Goal: Entertainment & Leisure: Consume media (video, audio)

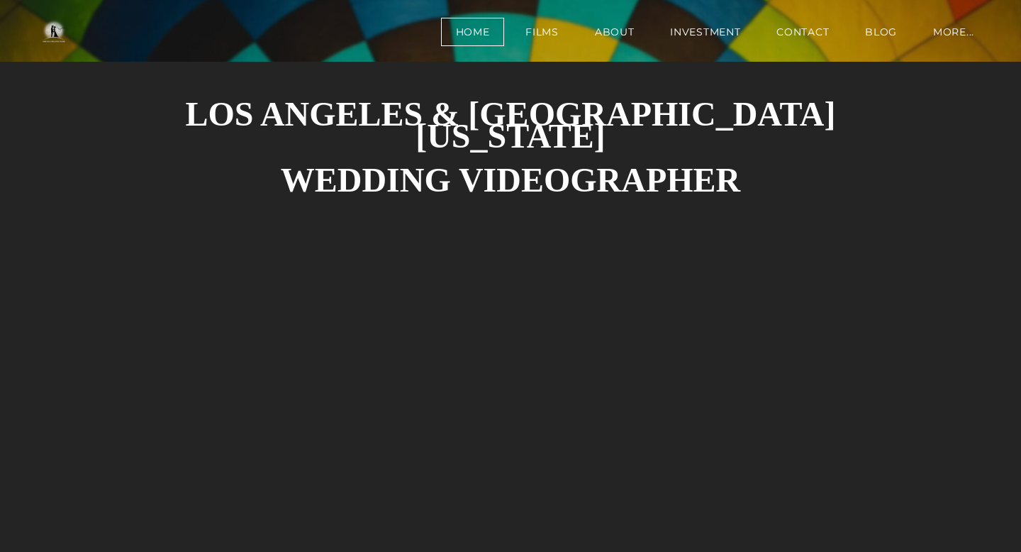
scroll to position [126, 0]
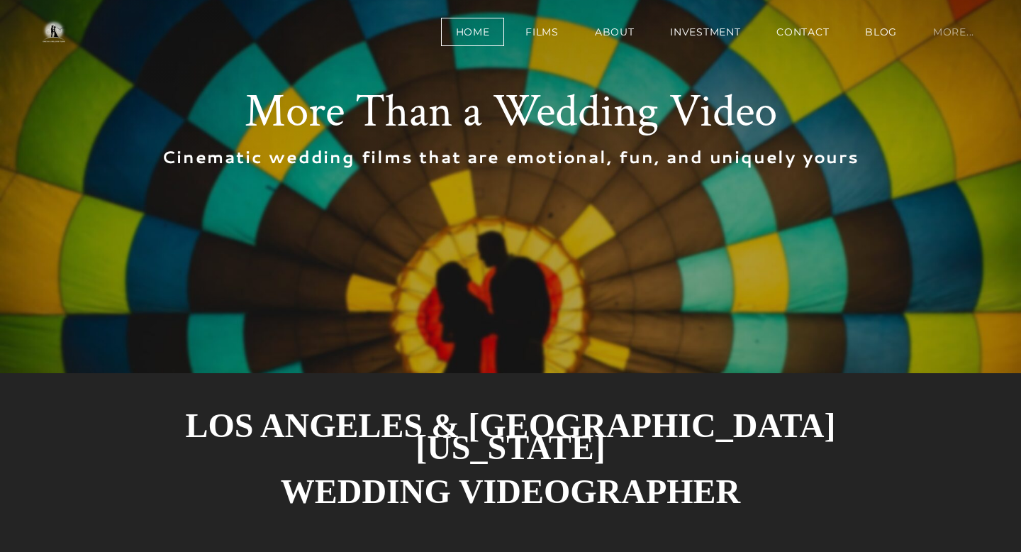
click at [957, 38] on link "more..." at bounding box center [953, 32] width 71 height 28
click at [949, 28] on link "more..." at bounding box center [953, 32] width 71 height 28
click at [870, 31] on link "BLOG" at bounding box center [881, 32] width 62 height 28
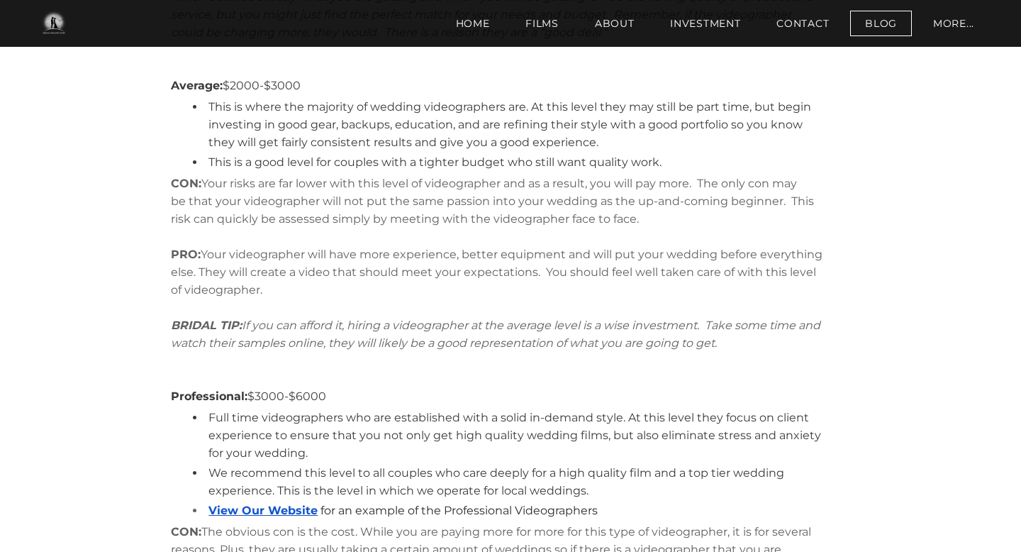
scroll to position [2624, 0]
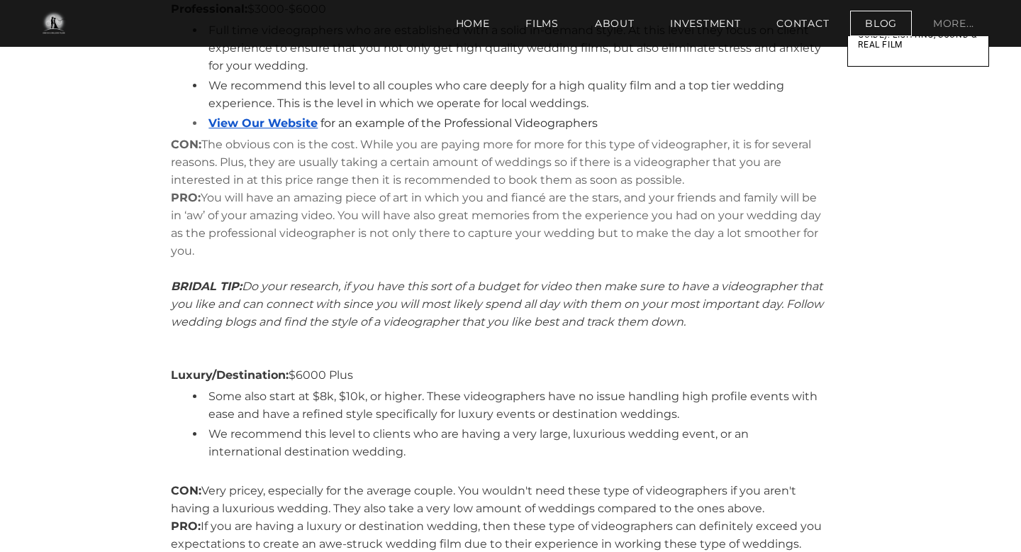
click at [954, 35] on link "more..." at bounding box center [953, 24] width 71 height 26
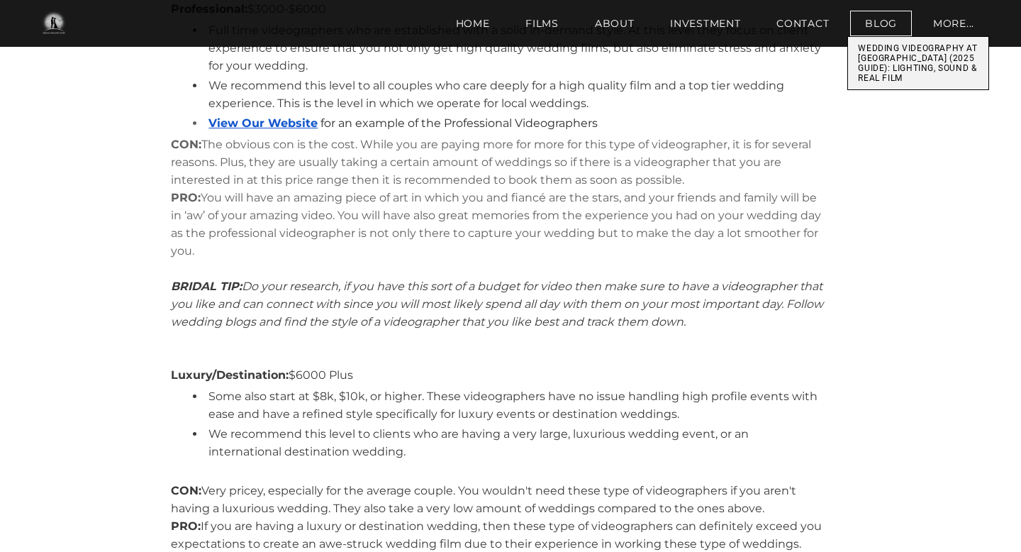
click at [922, 67] on span "Wedding Videography at [GEOGRAPHIC_DATA] (2025 Guide): Lighting, Sound & Real F…" at bounding box center [918, 63] width 135 height 47
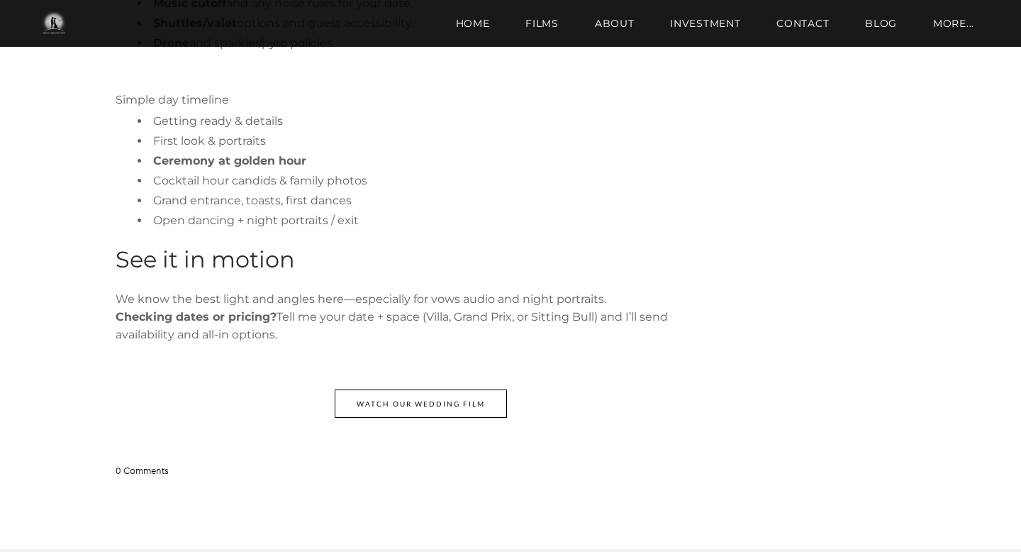
scroll to position [939, 0]
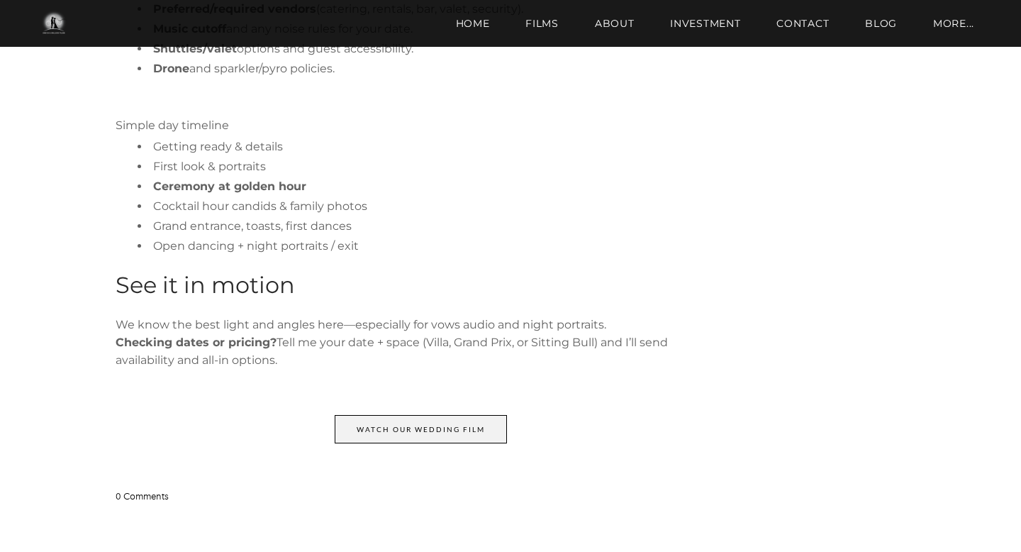
click at [428, 430] on span "Watch our wedding film" at bounding box center [420, 428] width 171 height 27
